Goal: Task Accomplishment & Management: Use online tool/utility

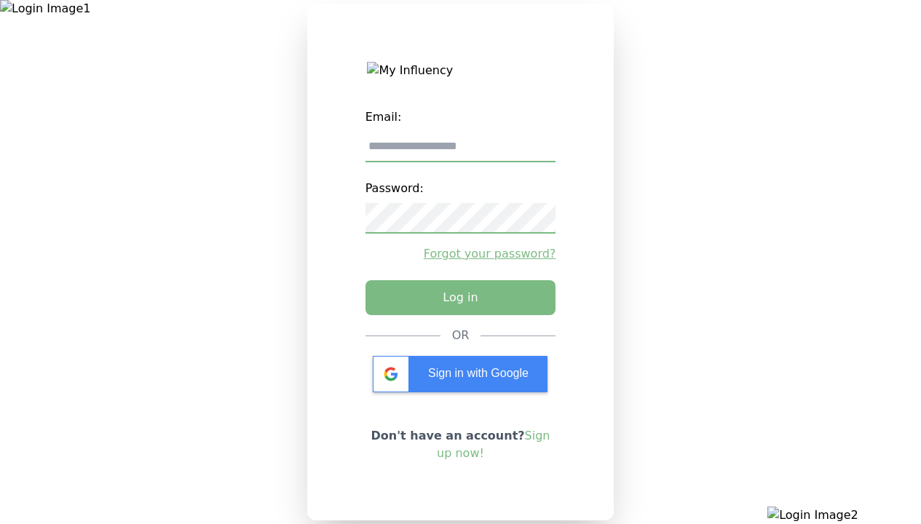
click at [460, 152] on input "email" at bounding box center [461, 147] width 191 height 31
type input "**********"
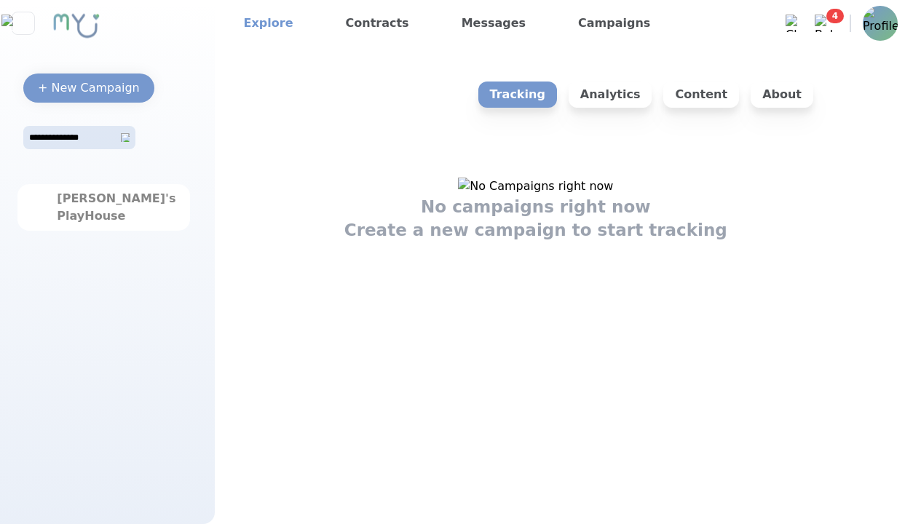
click at [264, 23] on link "Explore" at bounding box center [268, 23] width 61 height 23
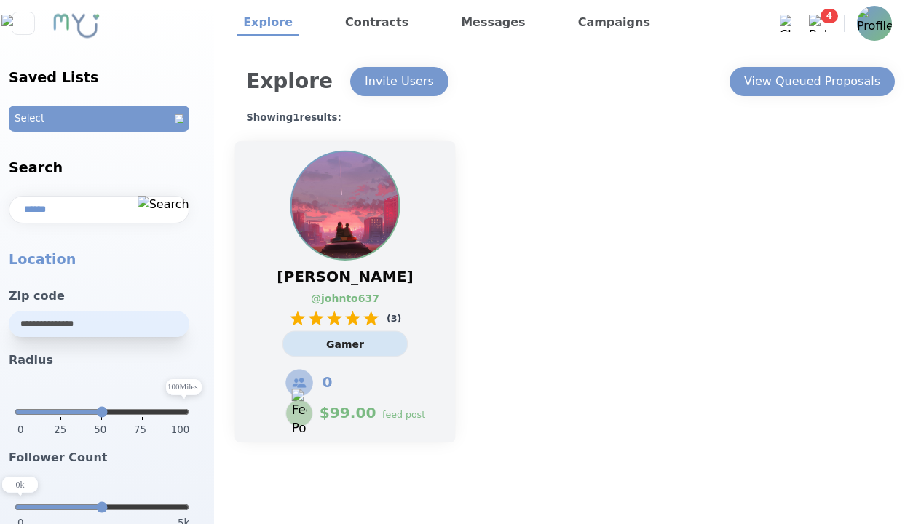
click at [345, 292] on link "@ johnto637" at bounding box center [337, 298] width 53 height 15
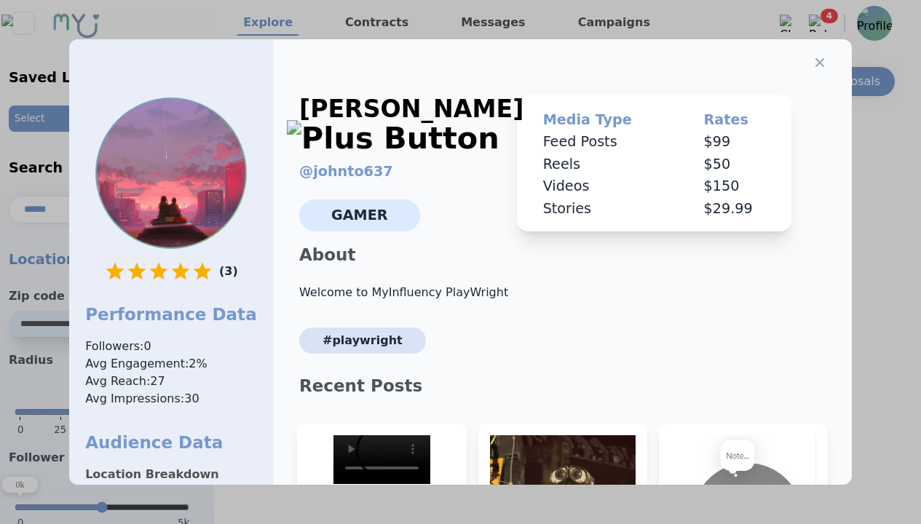
select select "*"
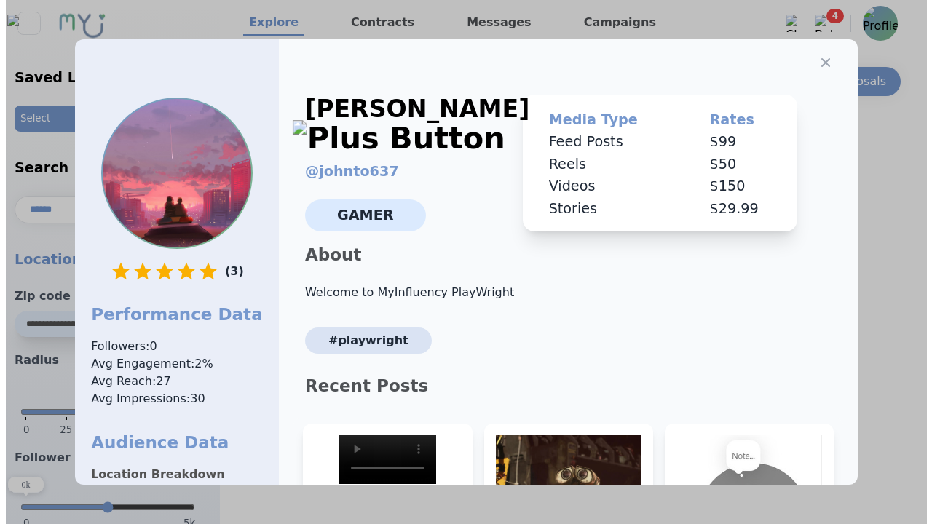
scroll to position [219, 0]
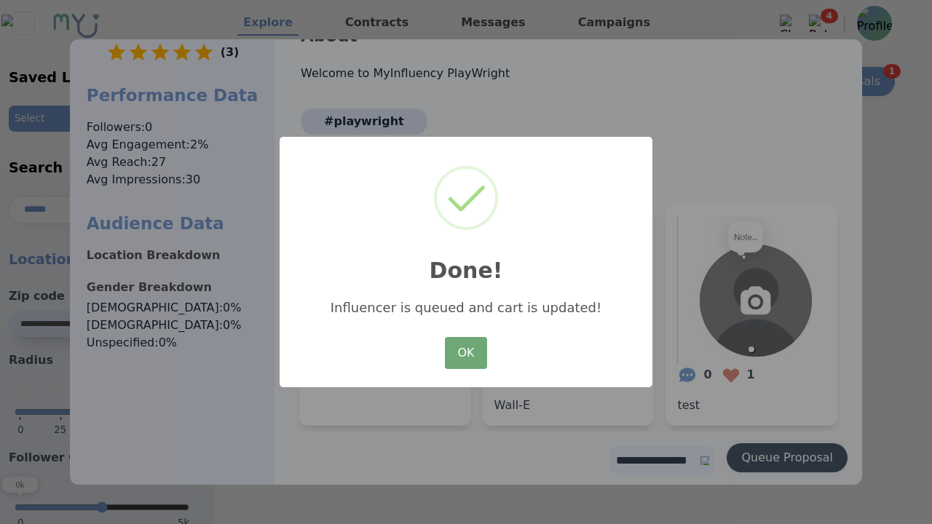
click at [465, 354] on button "OK" at bounding box center [466, 353] width 42 height 32
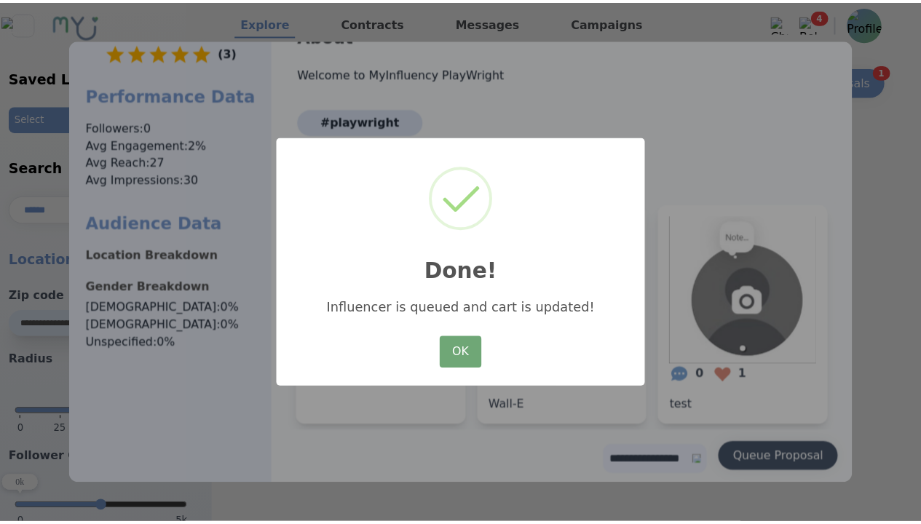
scroll to position [0, 0]
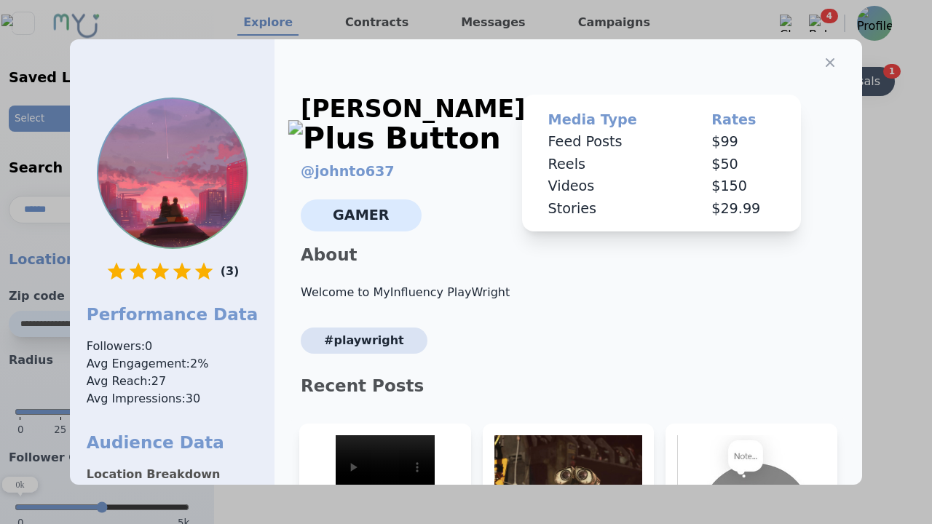
click at [826, 58] on icon "button" at bounding box center [830, 62] width 9 height 9
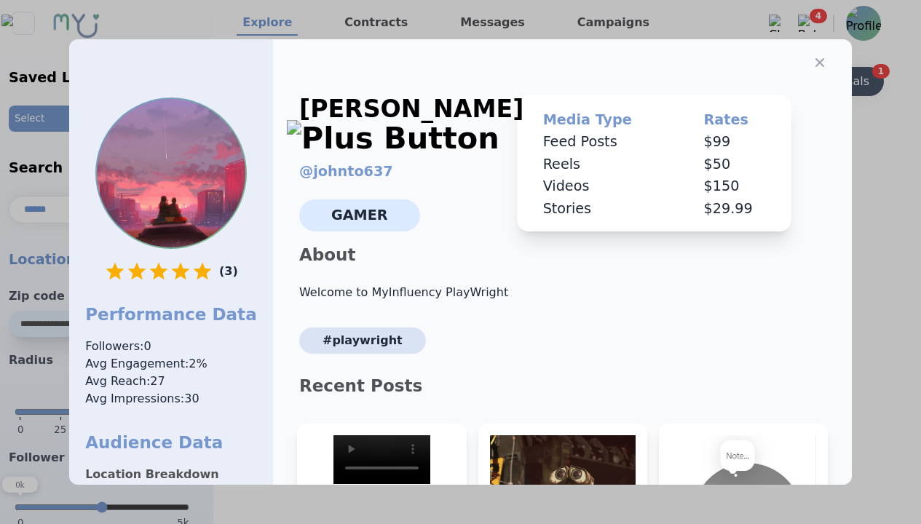
click at [811, 82] on div "View Queued Proposals" at bounding box center [801, 81] width 136 height 17
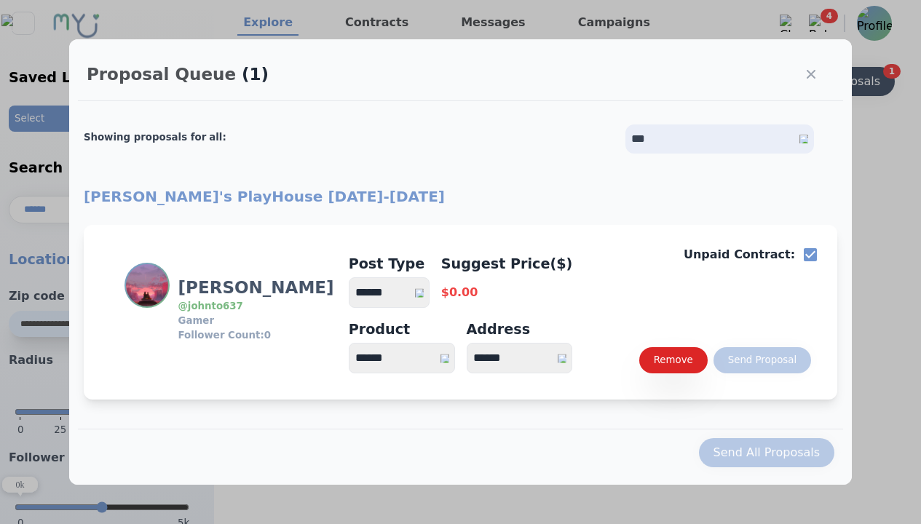
select select "*"
click at [688, 372] on button "Remove" at bounding box center [673, 360] width 68 height 26
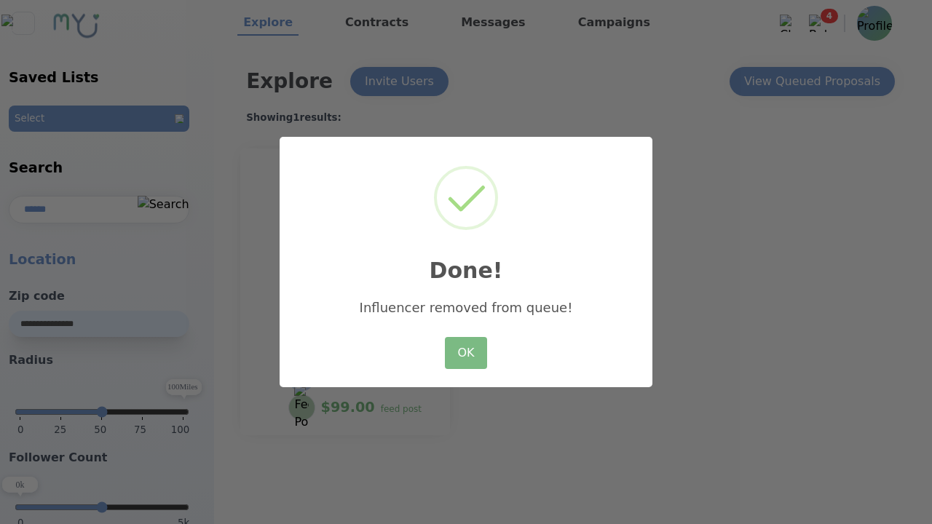
click at [366, 350] on div "× Done! Influencer removed from queue! OK No Cancel" at bounding box center [466, 262] width 373 height 251
click at [331, 328] on div "× Done! Influencer removed from queue! OK No Cancel" at bounding box center [466, 262] width 373 height 251
click at [455, 352] on button "OK" at bounding box center [466, 353] width 42 height 32
